Goal: Book appointment/travel/reservation

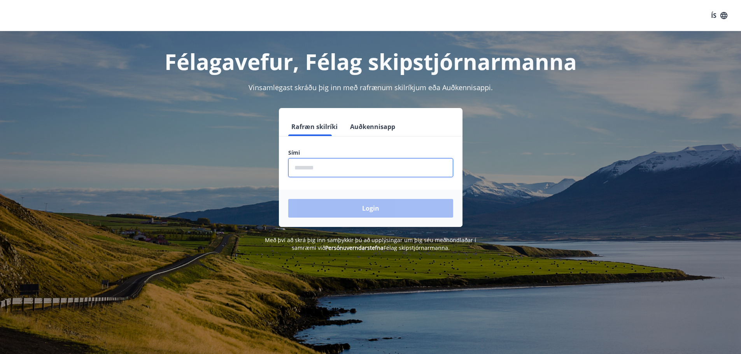
click at [408, 173] on input "phone" at bounding box center [370, 167] width 165 height 19
type input "********"
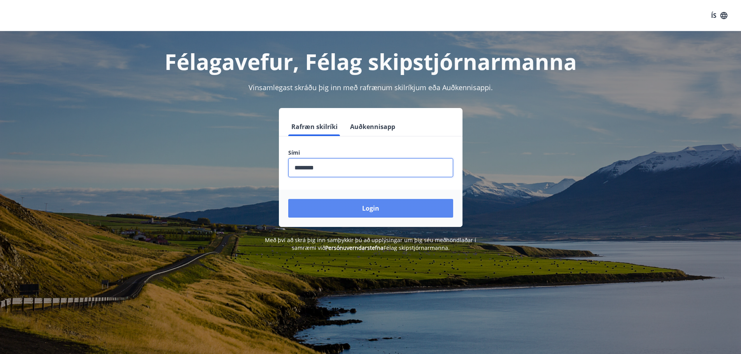
click at [362, 210] on button "Login" at bounding box center [370, 208] width 165 height 19
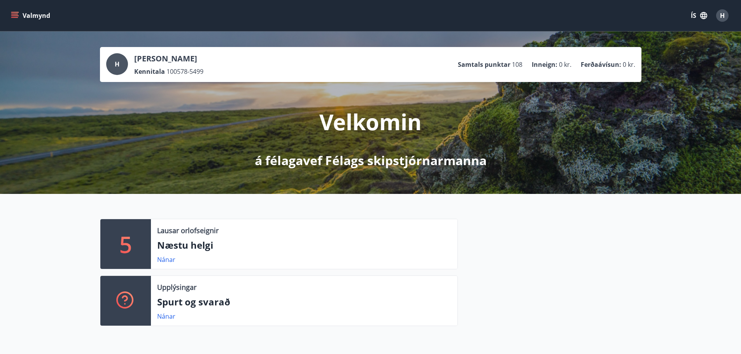
click at [16, 11] on button "Valmynd" at bounding box center [31, 16] width 44 height 14
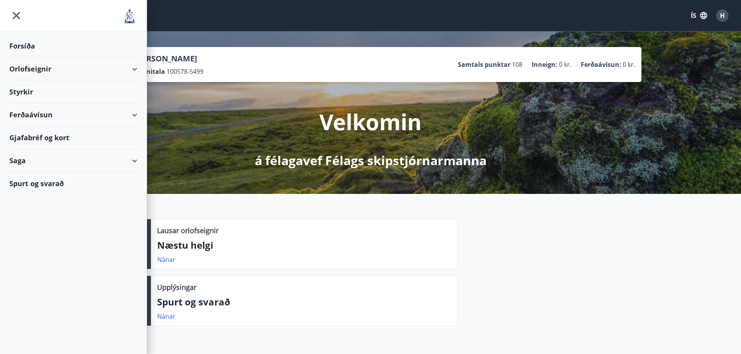
click at [29, 71] on div "Orlofseignir" at bounding box center [73, 69] width 128 height 23
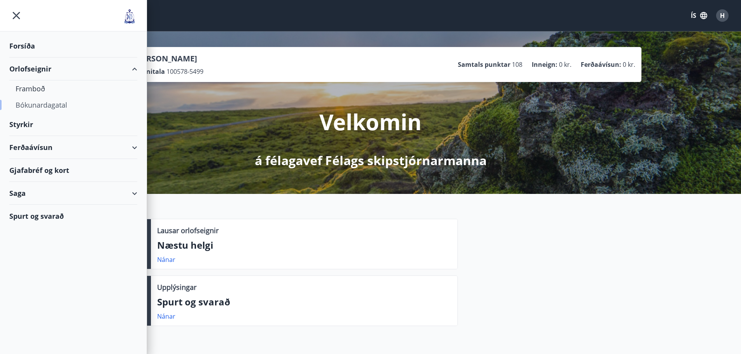
click at [36, 103] on div "Bókunardagatal" at bounding box center [73, 105] width 115 height 16
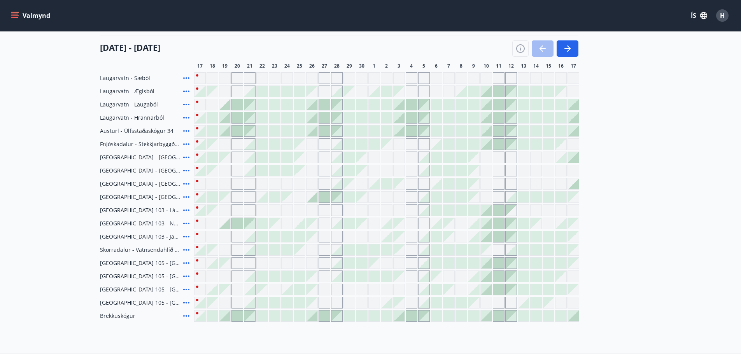
scroll to position [78, 0]
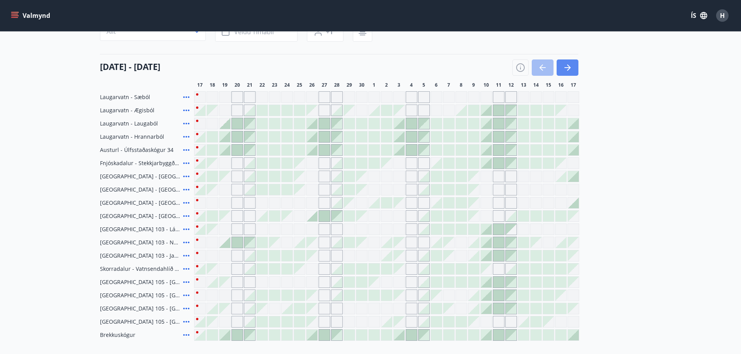
click at [569, 69] on icon "button" at bounding box center [568, 68] width 3 height 6
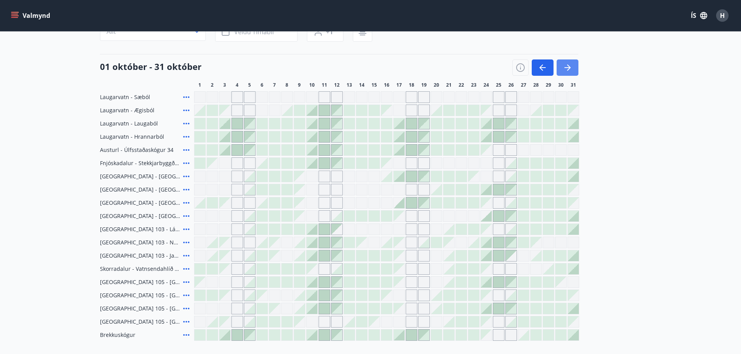
click at [569, 70] on icon "button" at bounding box center [567, 67] width 9 height 9
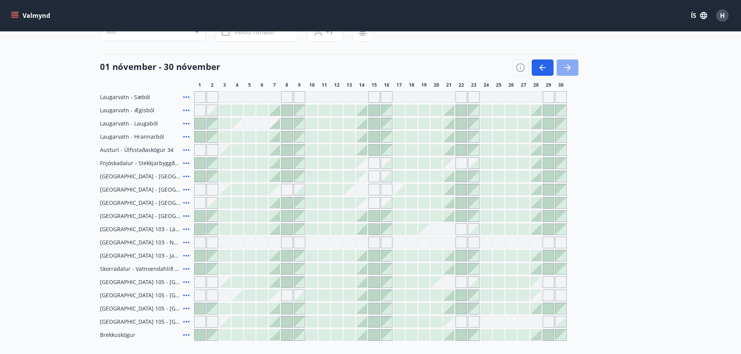
click at [569, 68] on icon "button" at bounding box center [567, 67] width 6 height 1
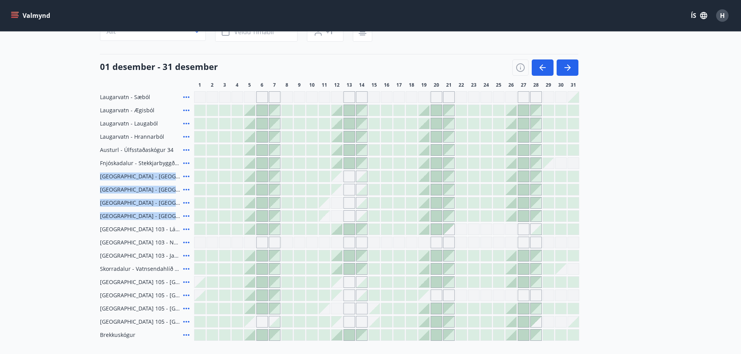
drag, startPoint x: 168, startPoint y: 219, endPoint x: 98, endPoint y: 177, distance: 81.4
click at [98, 177] on div "Svæði Allt Dagsetningar Veldu tímabil Svefnstæði +1 [DATE] - [DATE] 1 2 3 4 5 6…" at bounding box center [371, 177] width 560 height 328
click at [100, 177] on span "[GEOGRAPHIC_DATA] - [GEOGRAPHIC_DATA] 8, 101" at bounding box center [140, 177] width 80 height 8
drag, startPoint x: 100, startPoint y: 177, endPoint x: 172, endPoint y: 217, distance: 82.5
click at [172, 217] on div "Laugarvatn - [GEOGRAPHIC_DATA] [GEOGRAPHIC_DATA] - [GEOGRAPHIC_DATA] [GEOGRAPHI…" at bounding box center [370, 216] width 541 height 250
